Goal: Navigation & Orientation: Go to known website

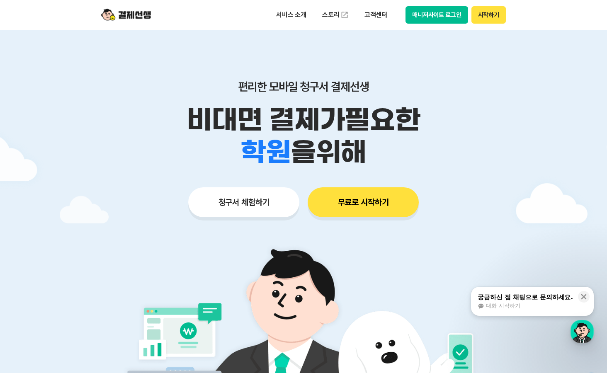
click at [439, 13] on button "매니저사이트 로그인" at bounding box center [436, 14] width 63 height 17
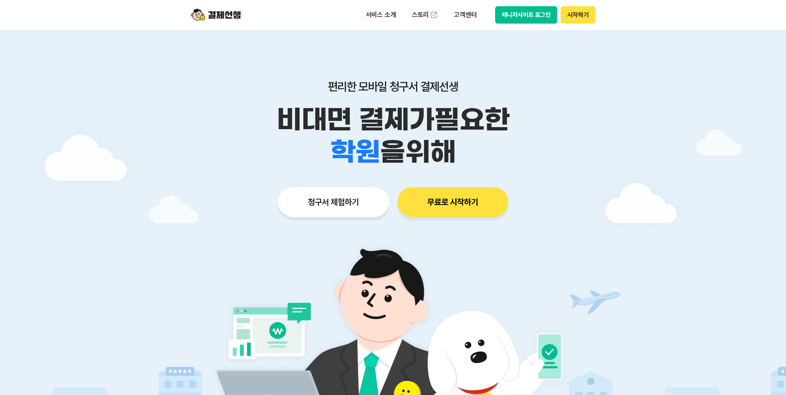
click at [527, 12] on button "매니저사이트 로그인" at bounding box center [526, 14] width 63 height 17
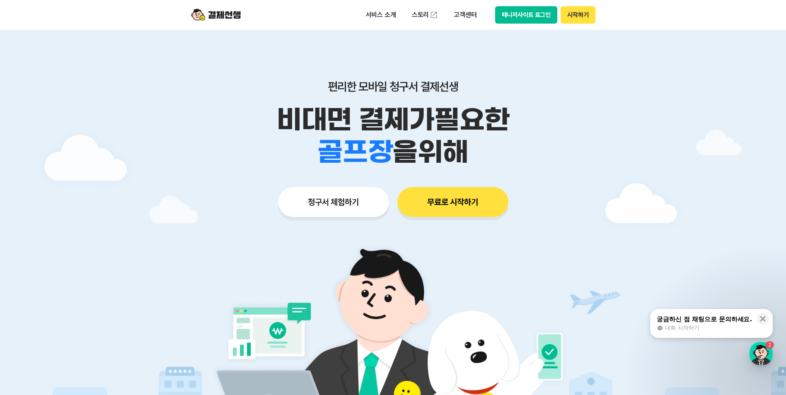
click at [602, 111] on p "비대면 결제가 필요한" at bounding box center [393, 120] width 424 height 32
click at [534, 18] on button "매니저사이트 로그인" at bounding box center [526, 14] width 63 height 17
